Goal: Task Accomplishment & Management: Manage account settings

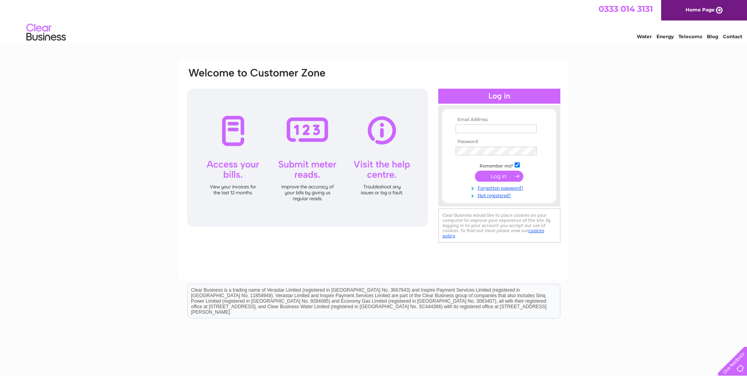
type input "accounts@dtgen.co.uk"
click at [494, 174] on input "submit" at bounding box center [499, 176] width 48 height 11
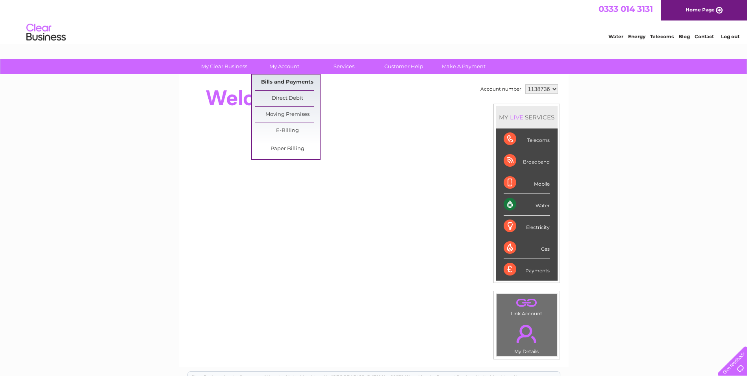
click at [275, 79] on link "Bills and Payments" at bounding box center [287, 82] width 65 height 16
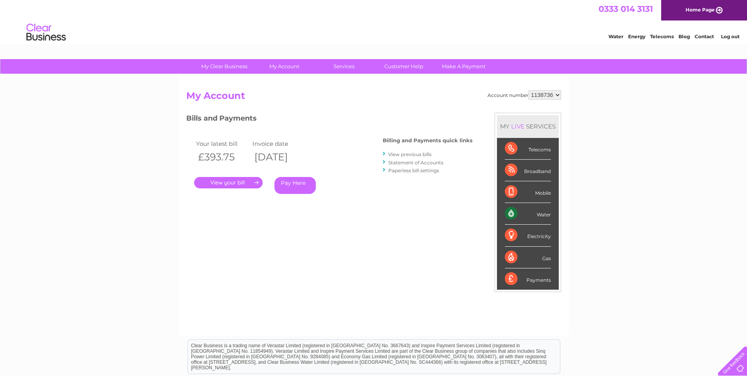
click at [244, 185] on link "." at bounding box center [228, 182] width 69 height 11
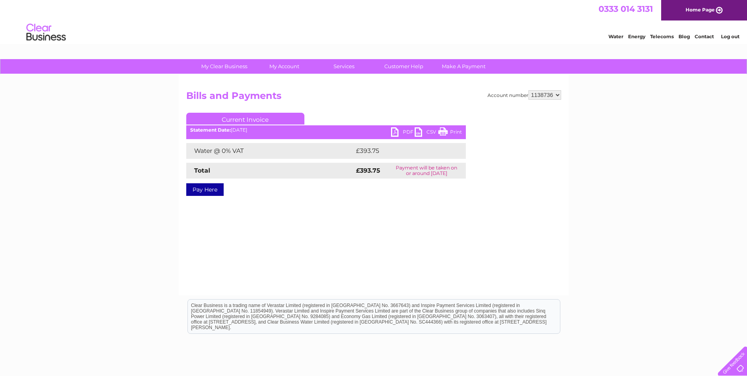
click at [393, 131] on link "PDF" at bounding box center [403, 132] width 24 height 11
